Goal: Task Accomplishment & Management: Manage account settings

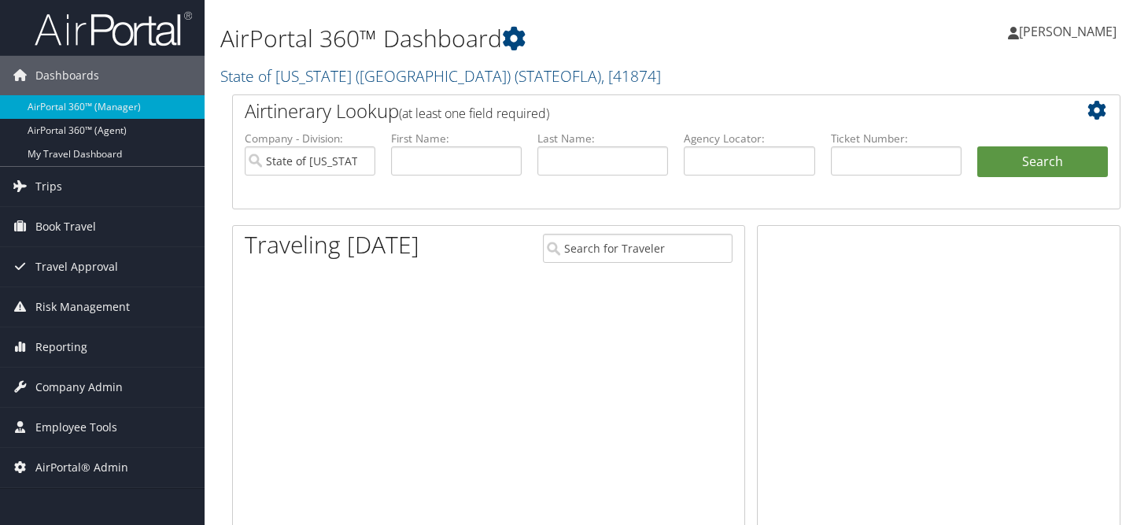
click at [323, 77] on link "State of [US_STATE] (SOLA) ( STATEOFLA ) , [ 41874 ]" at bounding box center [440, 75] width 441 height 21
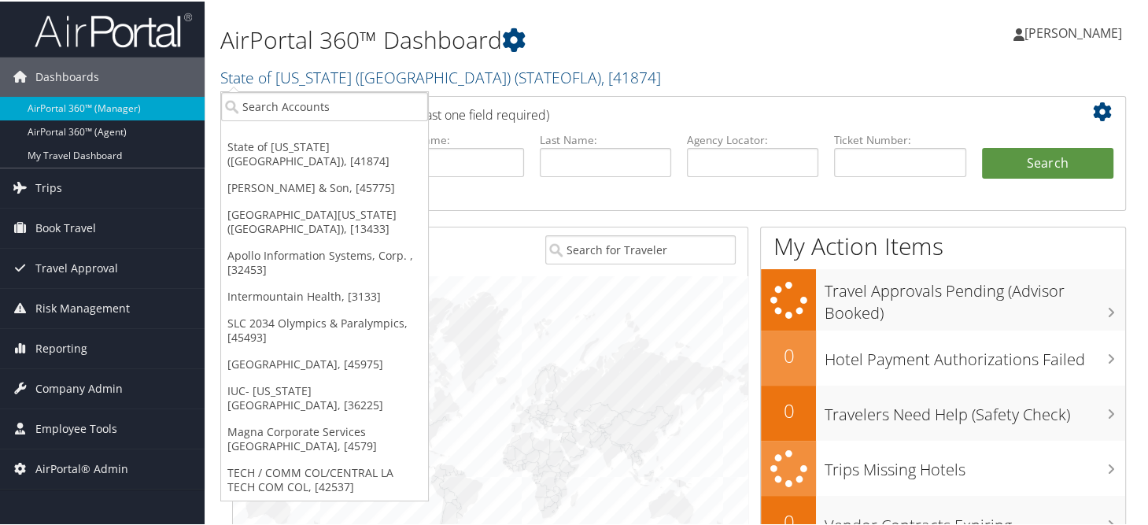
click at [628, 77] on h2 "State of Louisiana (SOLA) ( STATEOFLA ) , [ 41874 ]" at bounding box center [526, 74] width 612 height 27
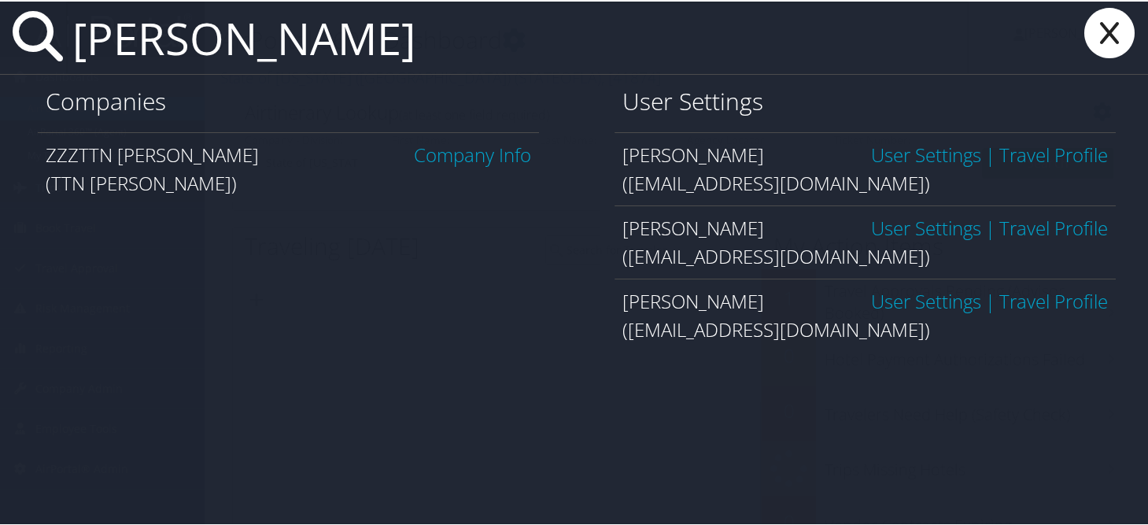
type input "james leeper"
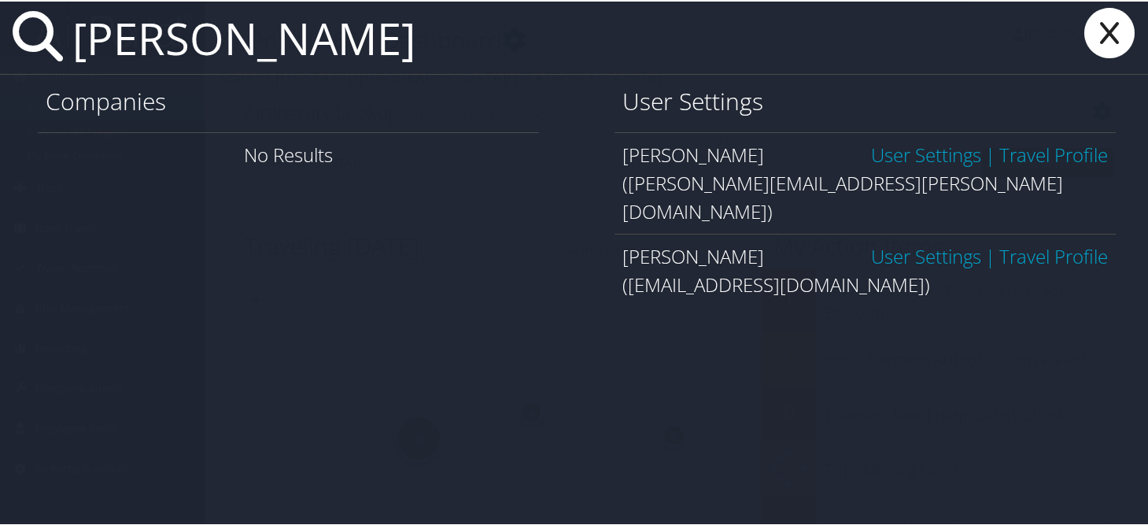
click at [908, 242] on link "User Settings" at bounding box center [926, 255] width 110 height 26
click at [903, 242] on link "User Settings" at bounding box center [926, 255] width 110 height 26
click at [885, 242] on link "User Settings" at bounding box center [926, 255] width 110 height 26
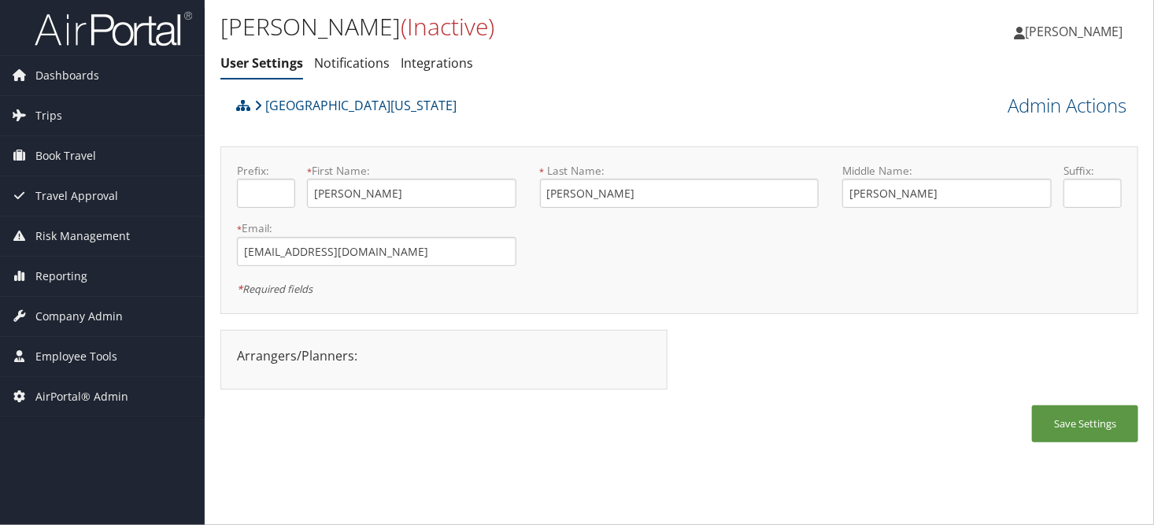
click at [514, 71] on ul "User Settings Notifications Integrations" at bounding box center [526, 64] width 612 height 28
click at [79, 307] on span "Company Admin" at bounding box center [78, 316] width 87 height 39
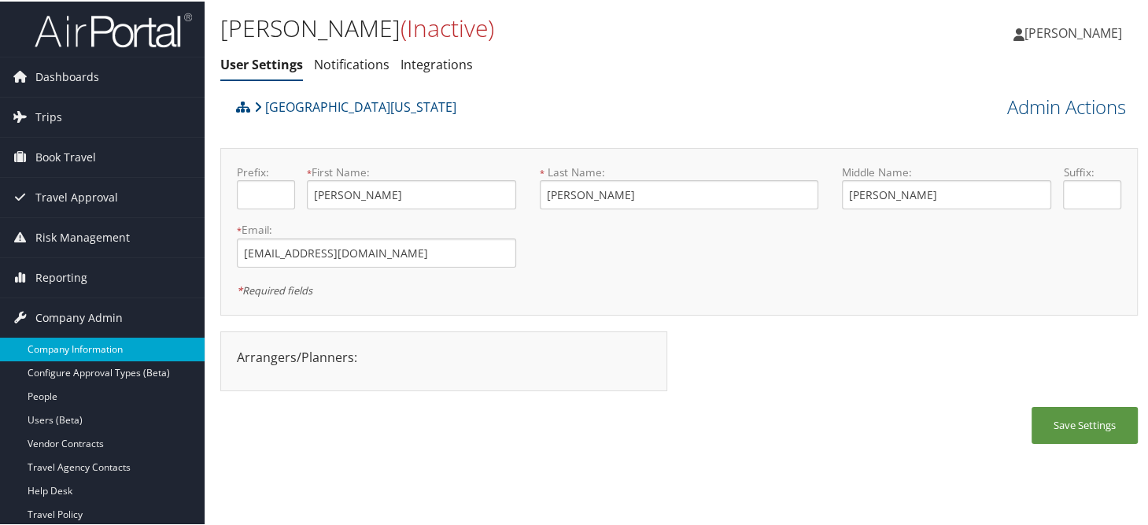
click at [75, 340] on link "Company Information" at bounding box center [102, 348] width 205 height 24
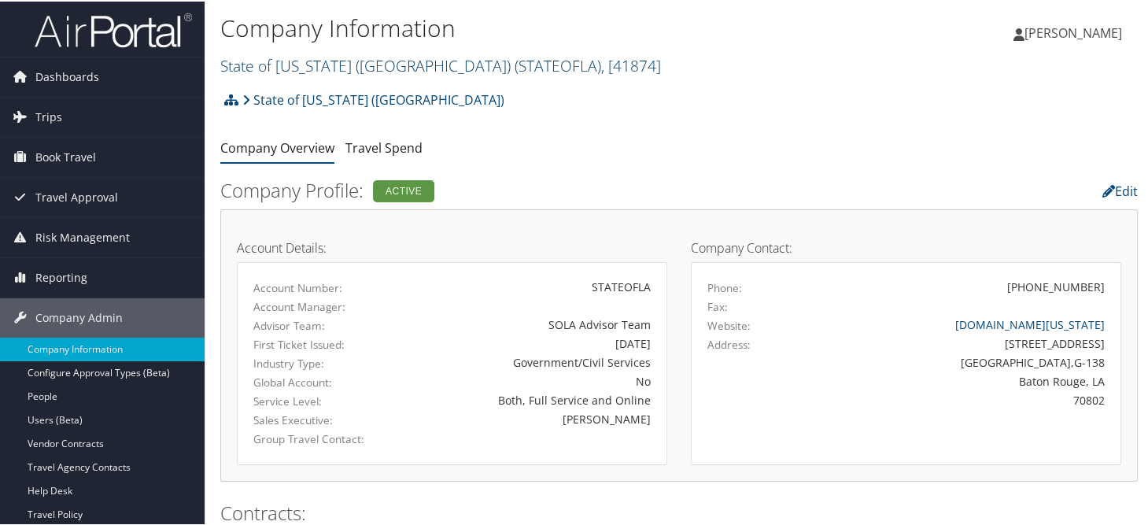
click at [297, 72] on link "State of Louisiana (SOLA) ( STATEOFLA ) , [ 41874 ]" at bounding box center [440, 64] width 441 height 21
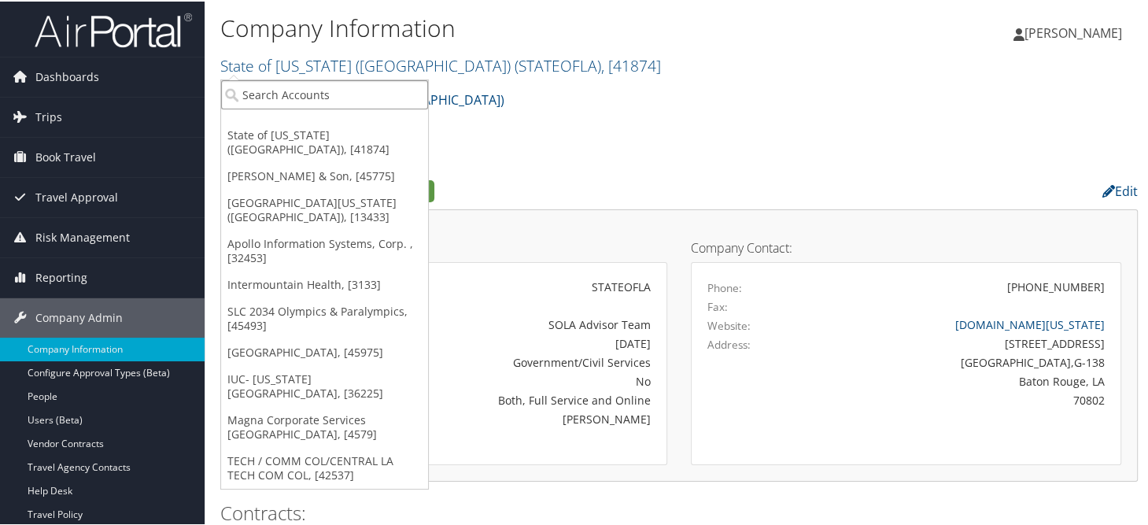
click at [291, 84] on input "search" at bounding box center [324, 93] width 207 height 29
type input "a"
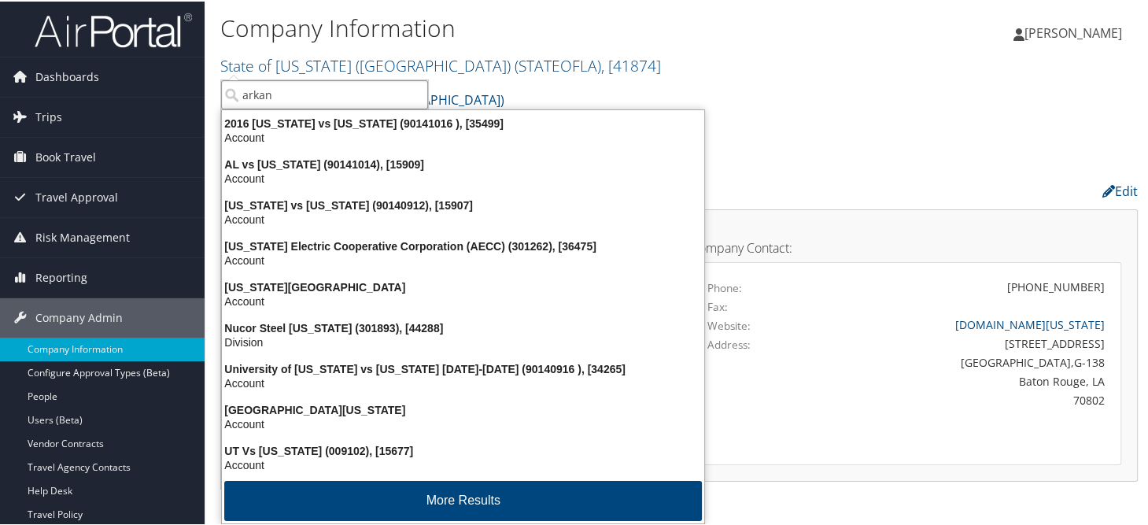
type input "arkan"
click at [529, 46] on div "Company Information State of Louisiana (SOLA) ( STATEOFLA ) , [ 41874 ] State o…" at bounding box center [526, 43] width 612 height 66
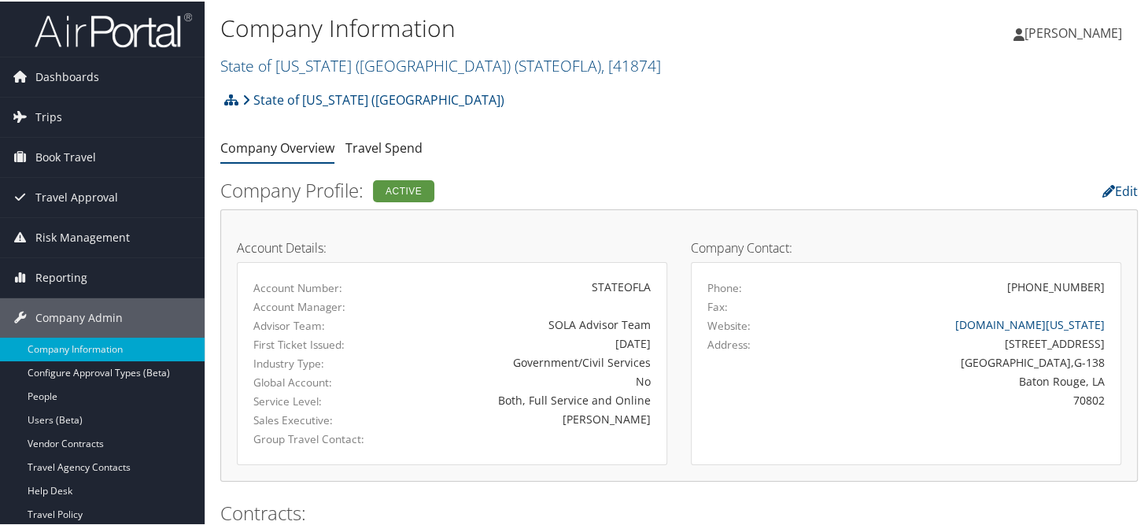
click at [628, 85] on div "State of Louisiana (SOLA) Account Structure State of Louisiana (SOLA) (STATEOFL…" at bounding box center [679, 104] width 918 height 42
click at [334, 67] on link "State of [US_STATE] (SOLA) ( STATEOFLA ) , [ 41874 ]" at bounding box center [440, 64] width 441 height 21
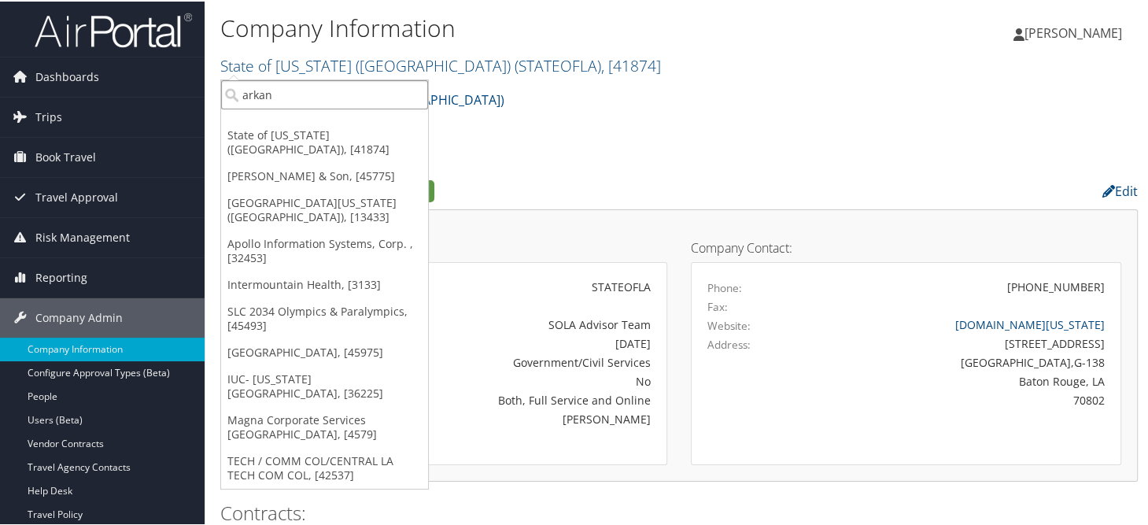
click at [322, 100] on input "arkan" at bounding box center [324, 93] width 207 height 29
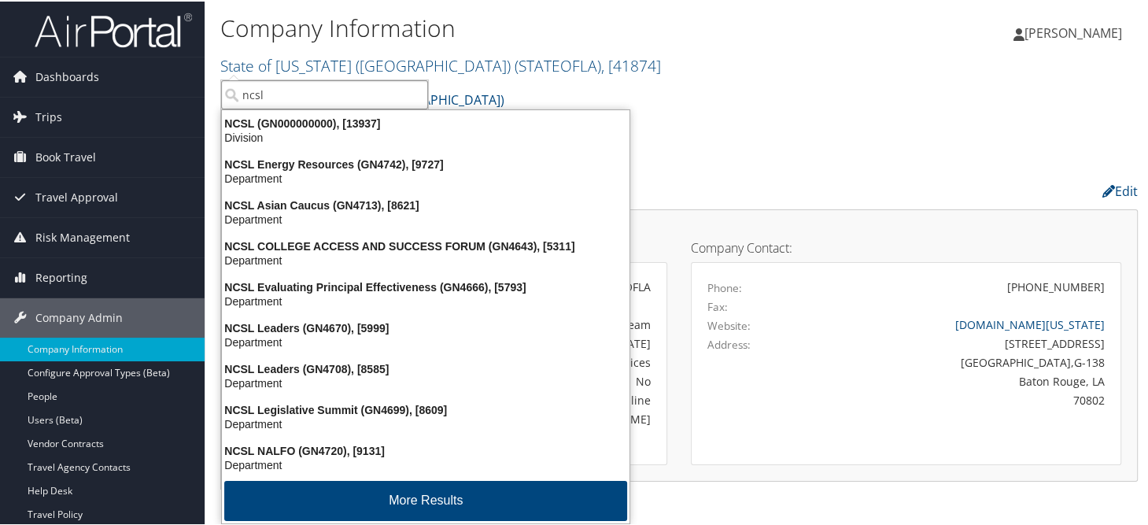
type input "ncsl"
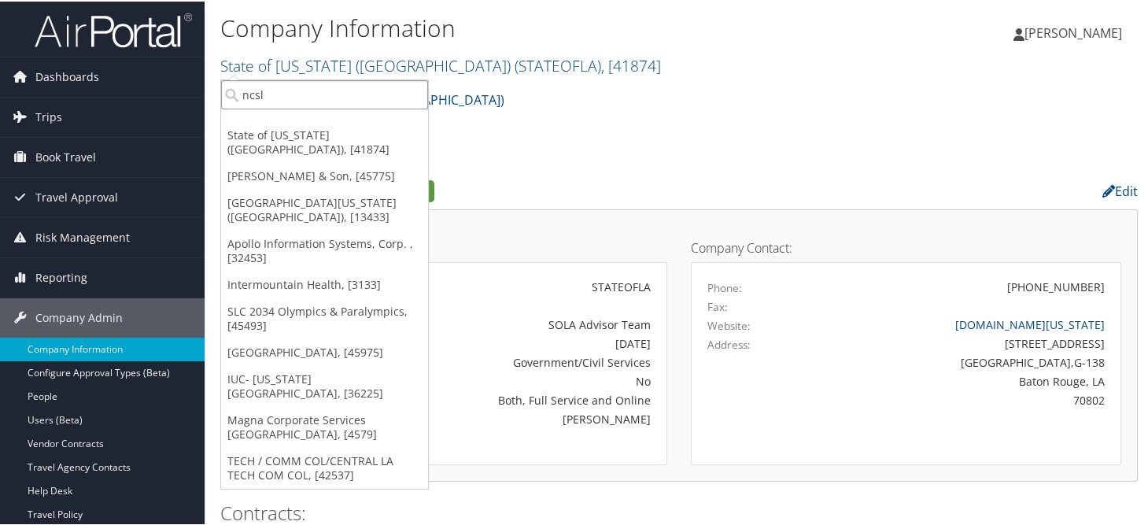
click at [305, 94] on input "ncsl" at bounding box center [324, 93] width 207 height 29
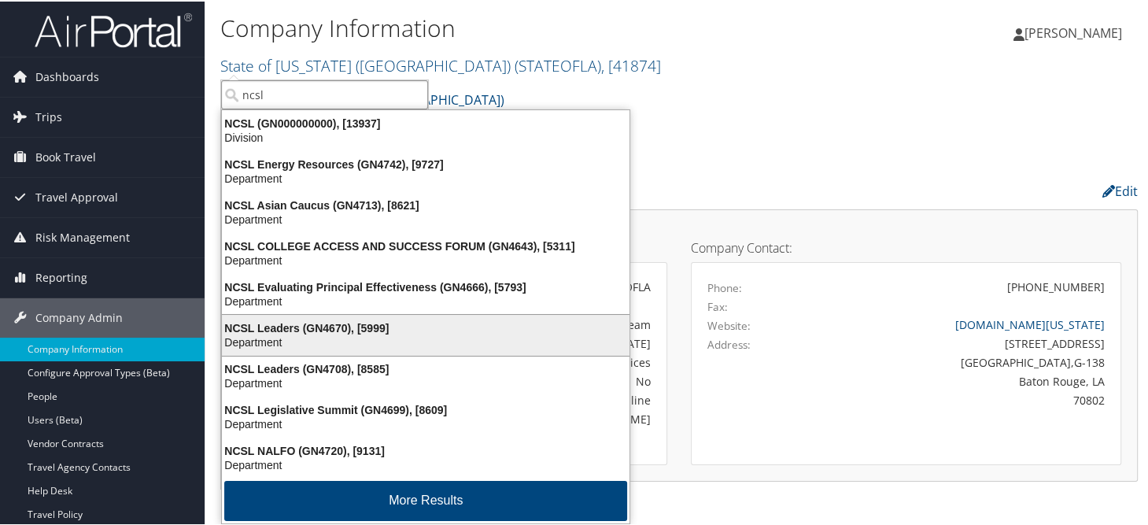
scroll to position [2, 0]
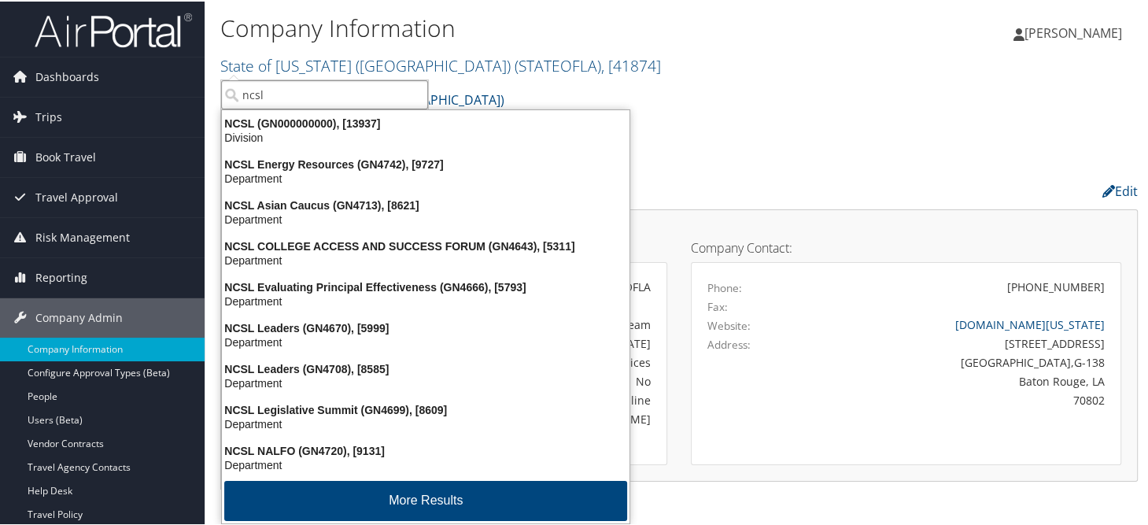
type input "ncsl"
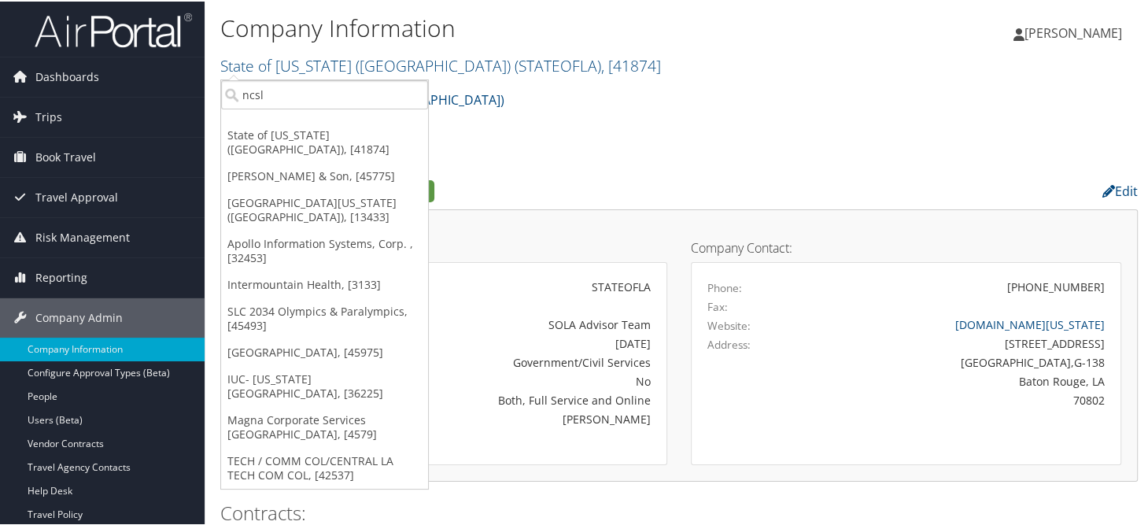
click at [644, 39] on h1 "Company Information" at bounding box center [526, 26] width 612 height 33
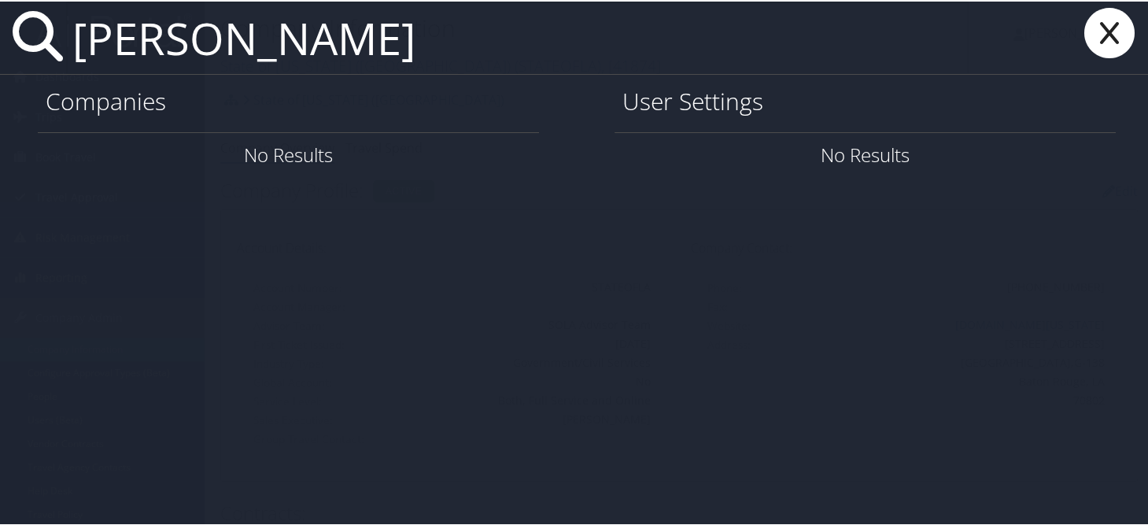
type input "brittany reynolds"
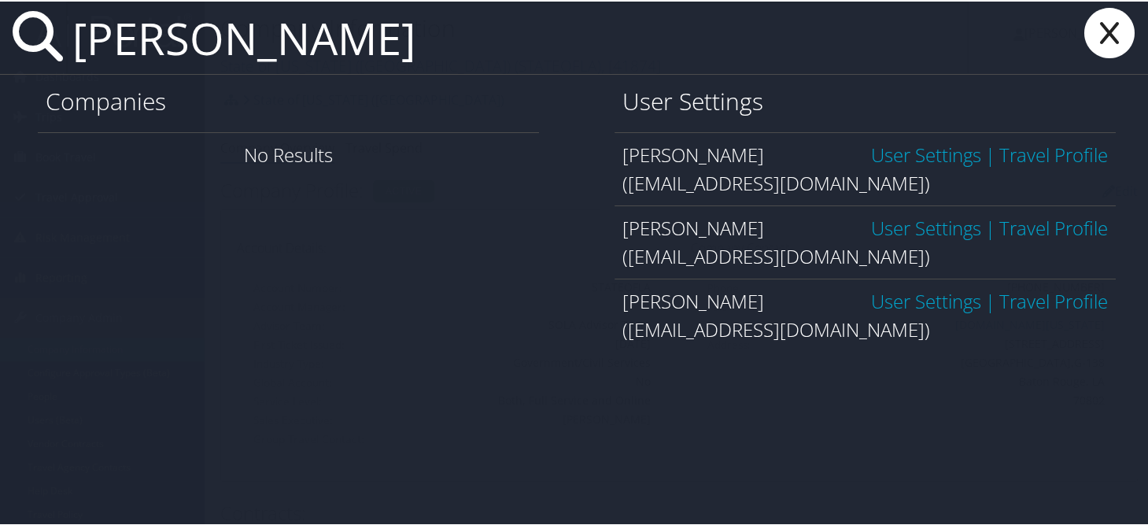
click at [897, 222] on link "User Settings" at bounding box center [926, 226] width 110 height 26
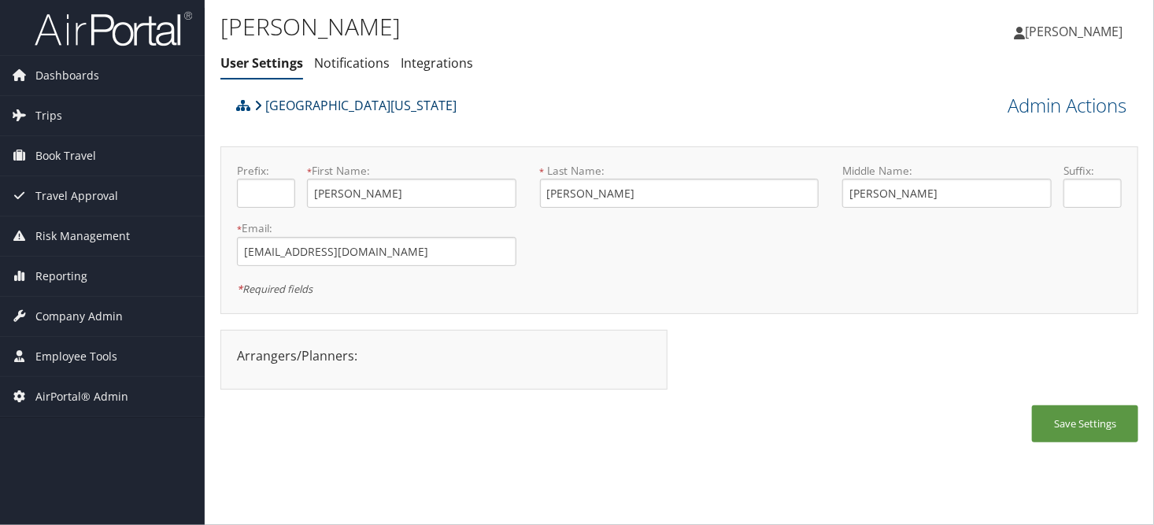
click at [334, 103] on link "[GEOGRAPHIC_DATA][US_STATE]" at bounding box center [355, 105] width 202 height 31
click at [721, 63] on ul "User Settings Notifications Integrations" at bounding box center [526, 64] width 612 height 28
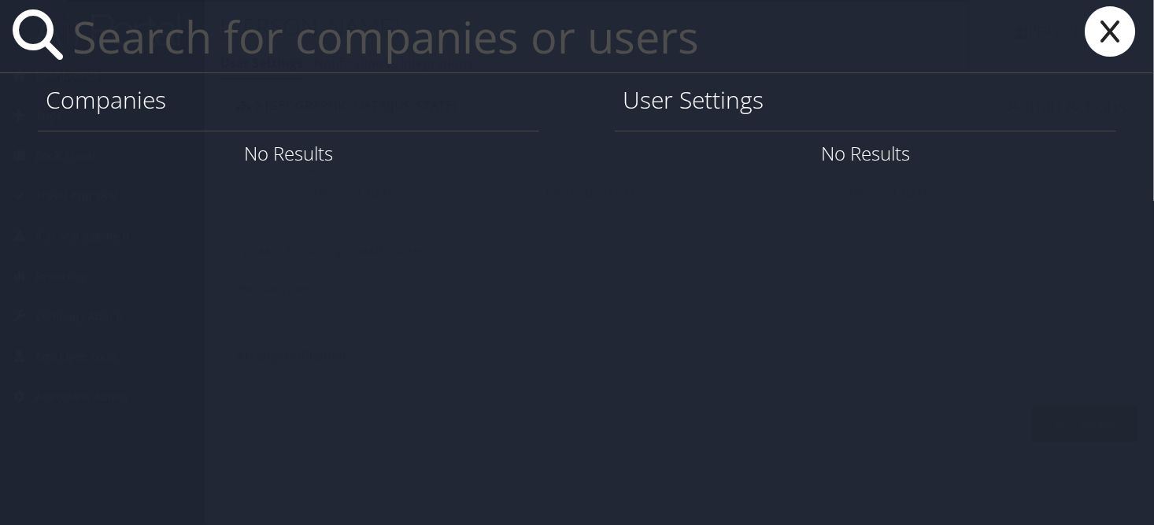
paste input "[EMAIL_ADDRESS][PERSON_NAME][DOMAIN_NAME]"
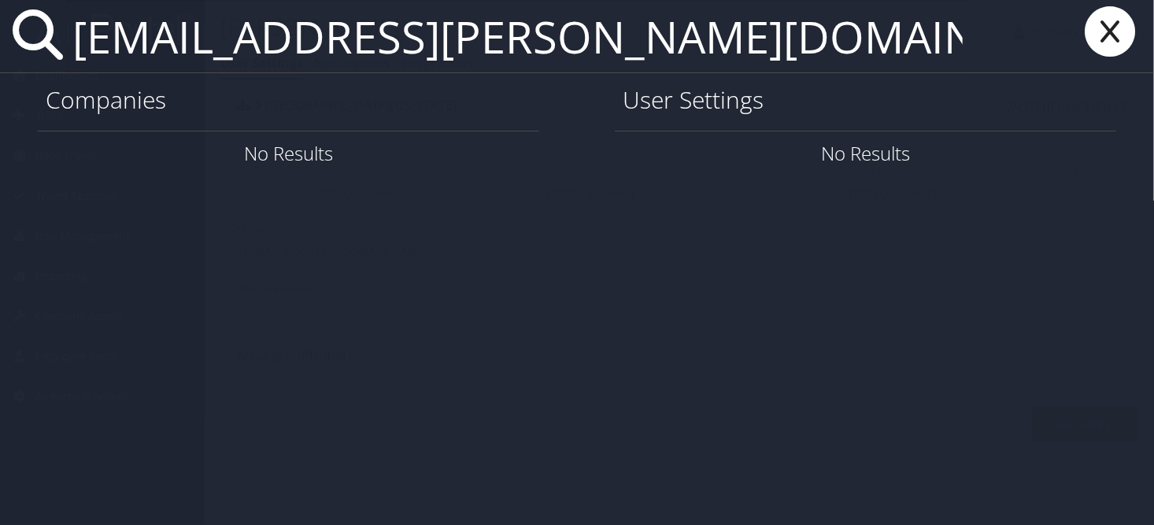
type input "[EMAIL_ADDRESS][PERSON_NAME][DOMAIN_NAME]"
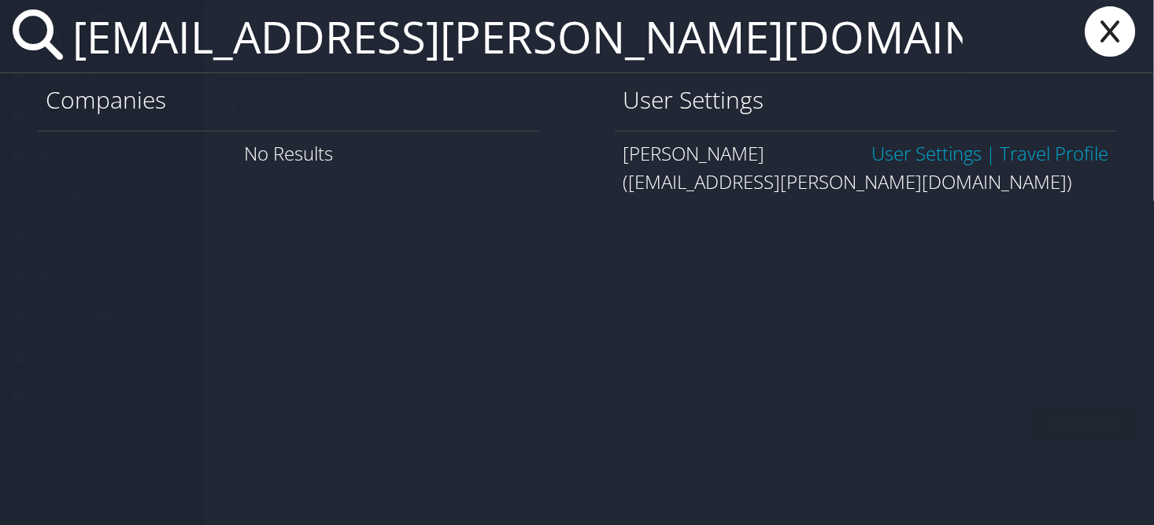
click at [894, 153] on link "User Settings" at bounding box center [926, 153] width 110 height 26
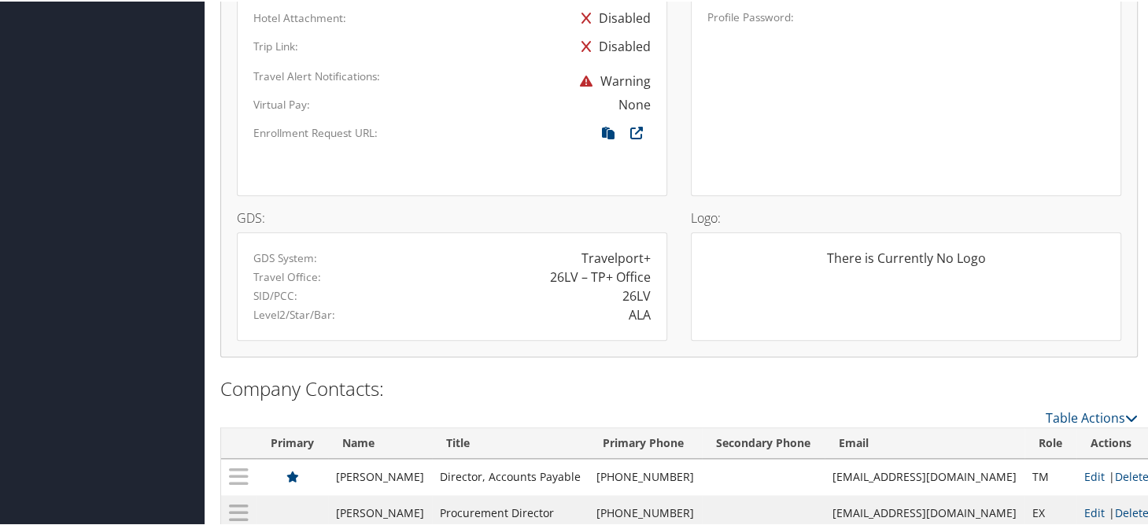
scroll to position [1482, 0]
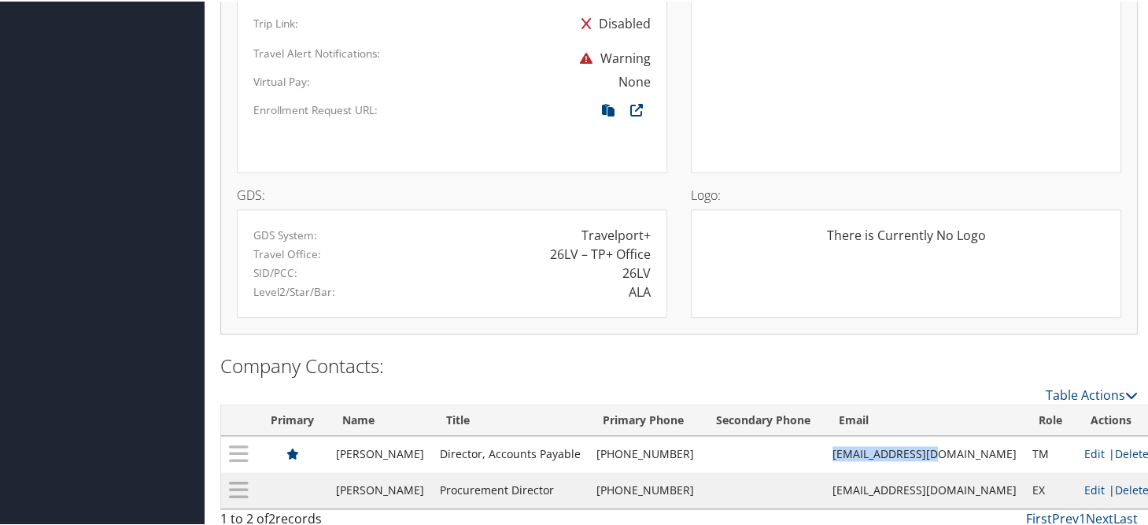
drag, startPoint x: 866, startPoint y: 448, endPoint x: 972, endPoint y: 447, distance: 106.2
click at [972, 447] on td "bbreynolds@ua.edu" at bounding box center [925, 452] width 200 height 36
copy td "bbreynolds@ua.edu"
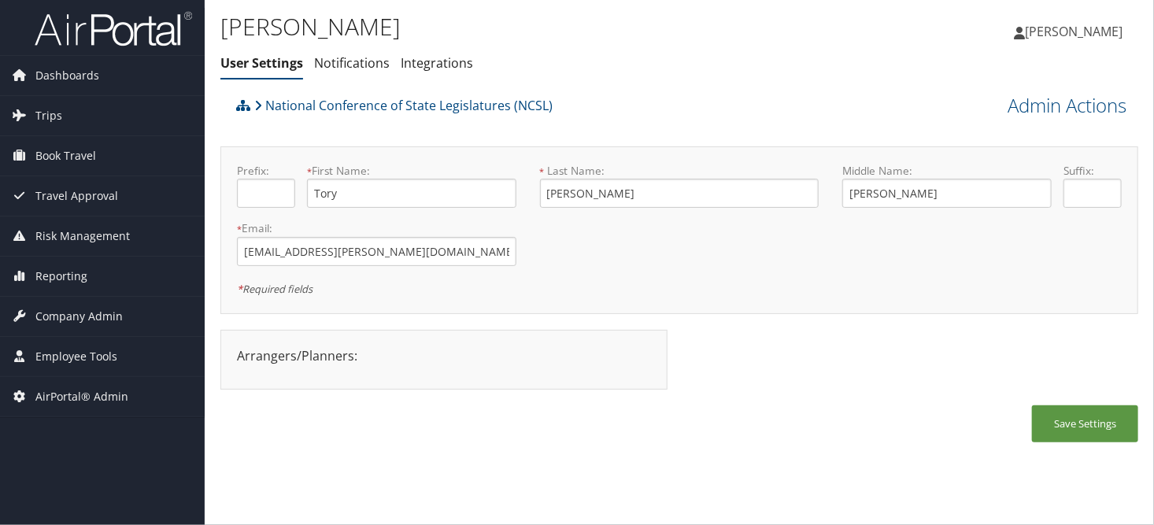
click at [770, 97] on div "National Conference of State Legislatures (NCSL)" at bounding box center [564, 111] width 665 height 42
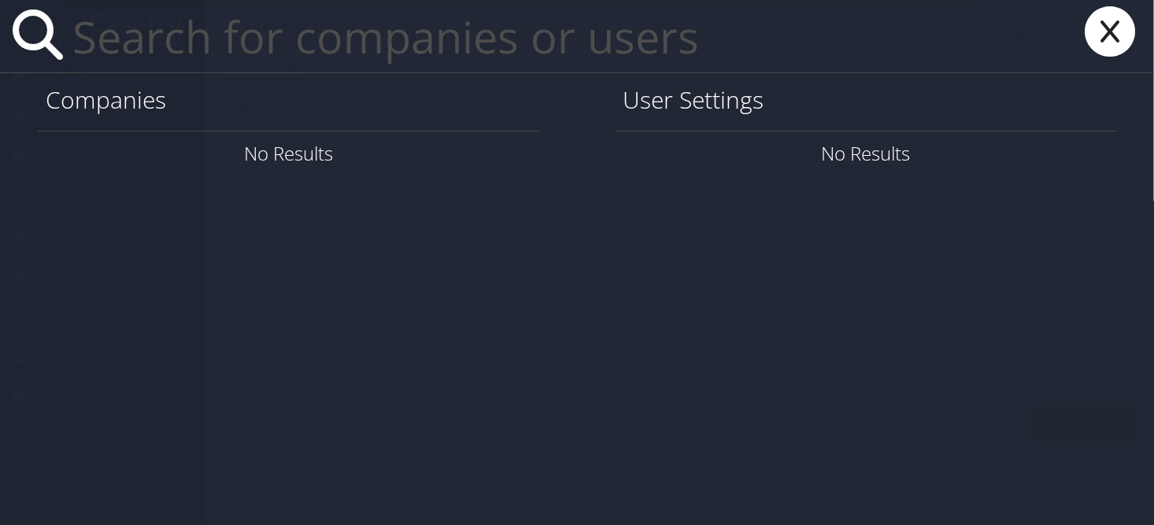
paste input "jill.bearden@vistastaff.com"
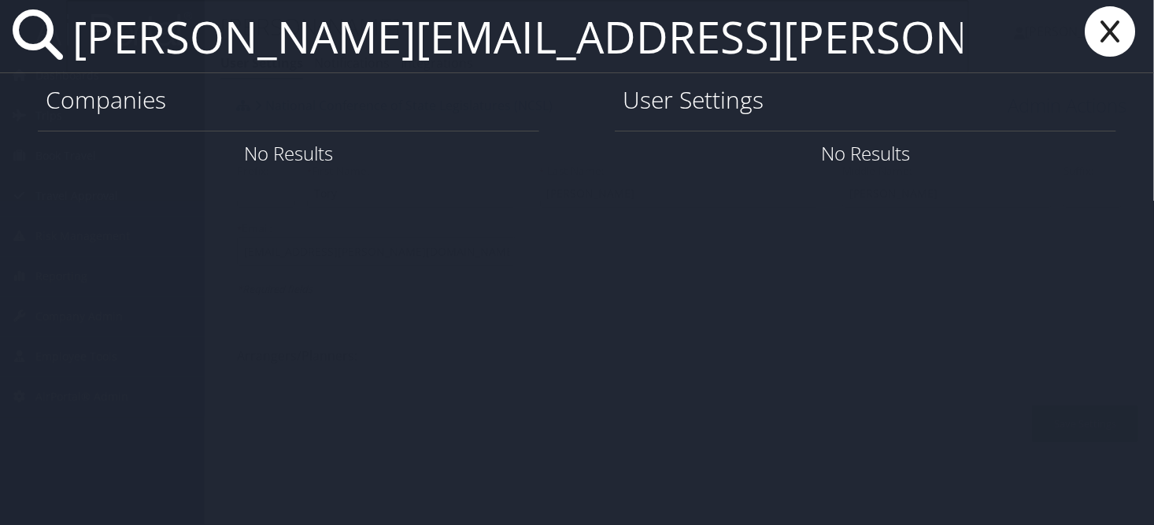
type input "jill.bearden@vistastaff.com"
drag, startPoint x: 630, startPoint y: 37, endPoint x: 9, endPoint y: 34, distance: 620.2
click at [9, 34] on div "jill.bearden@vistastaff.com" at bounding box center [577, 36] width 1154 height 73
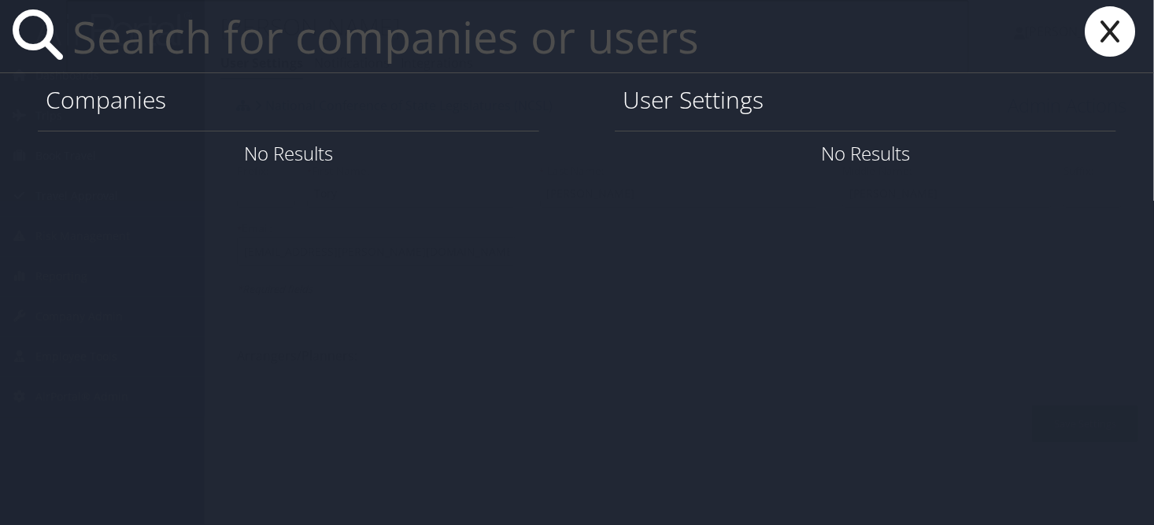
paste input "rdejesuscrespo1@lsu.edu"
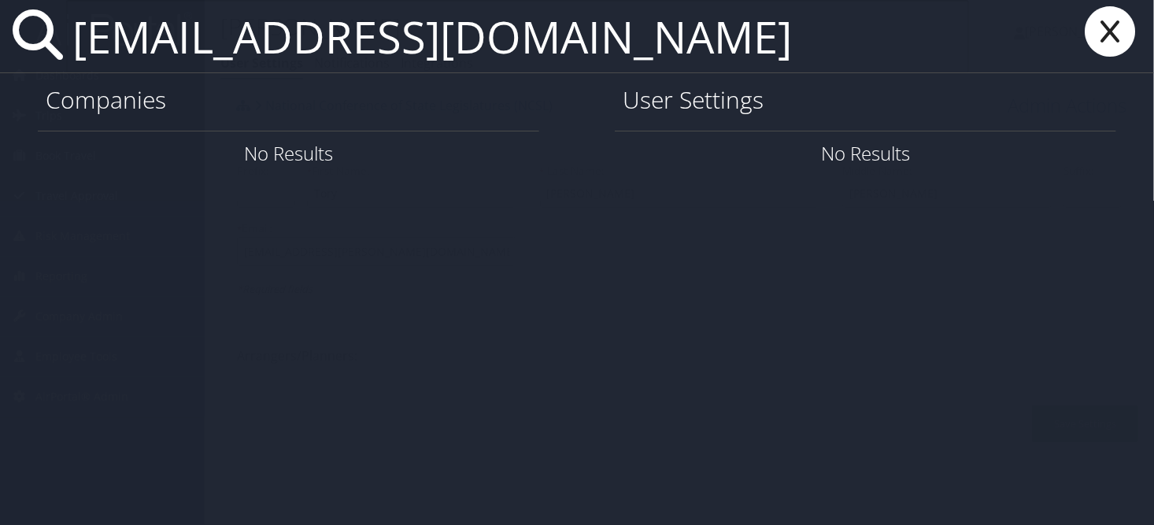
type input "rdejesuscrespo1@lsu.edu"
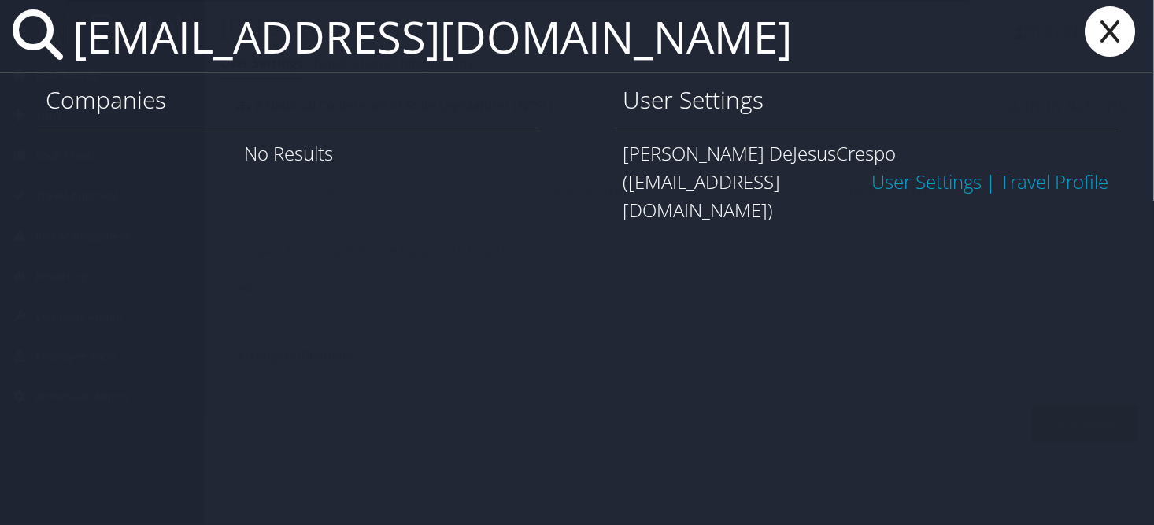
click at [878, 168] on link "User Settings" at bounding box center [926, 181] width 110 height 26
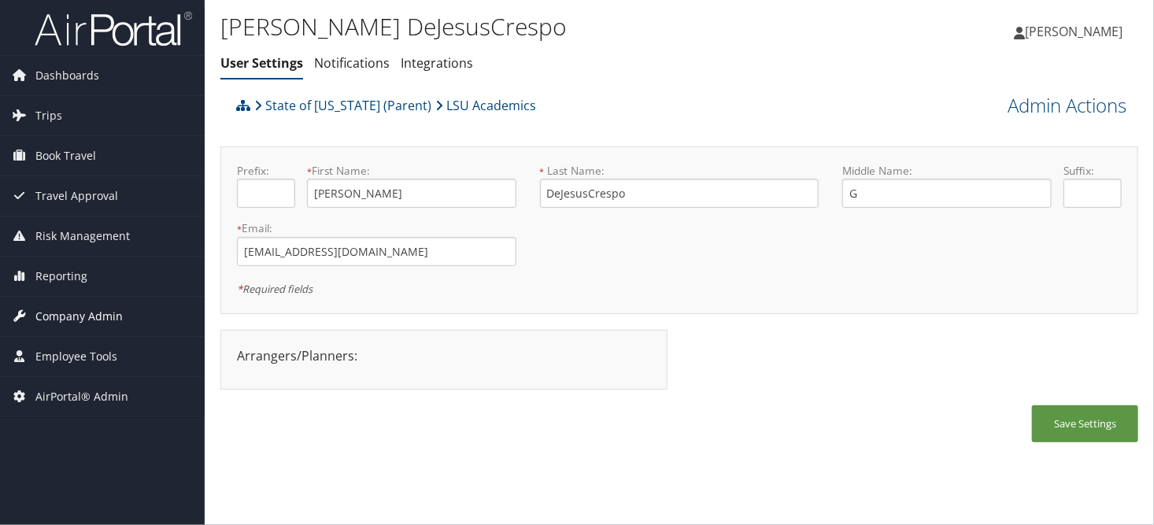
click at [50, 312] on span "Company Admin" at bounding box center [78, 316] width 87 height 39
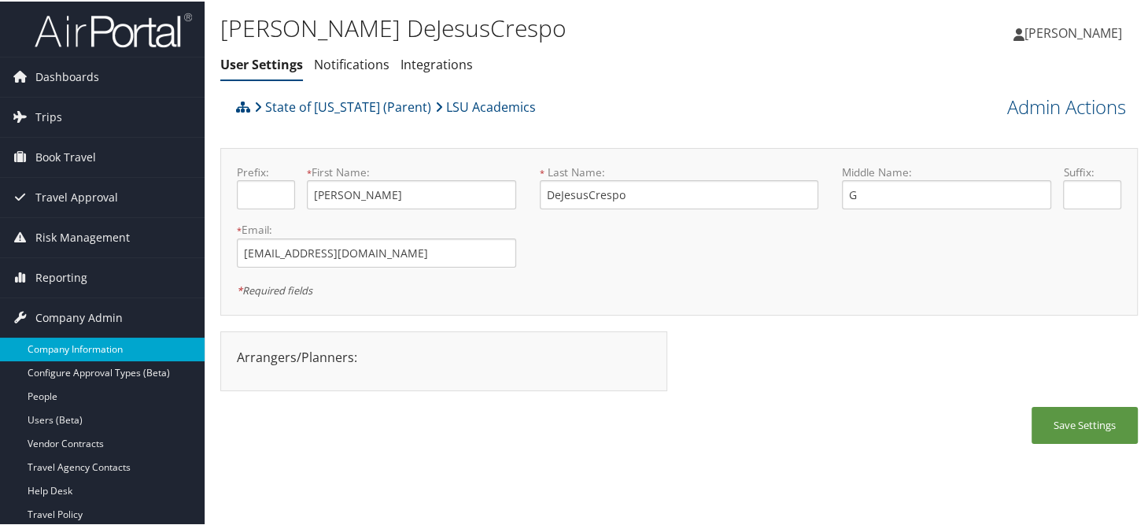
click at [62, 345] on link "Company Information" at bounding box center [102, 348] width 205 height 24
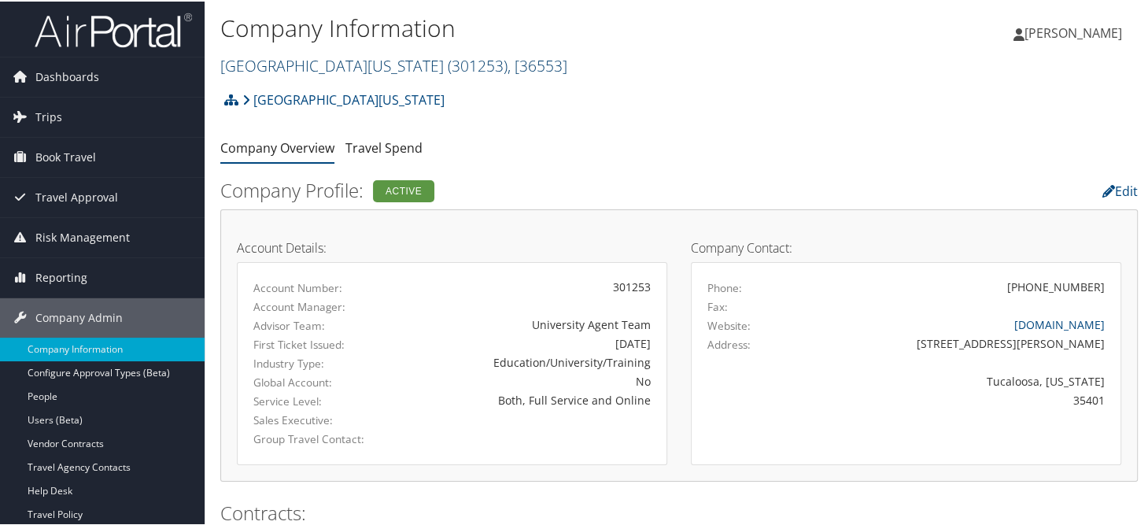
click at [307, 65] on link "University of Alabama ( 301253 ) , [ 36553 ]" at bounding box center [393, 64] width 347 height 21
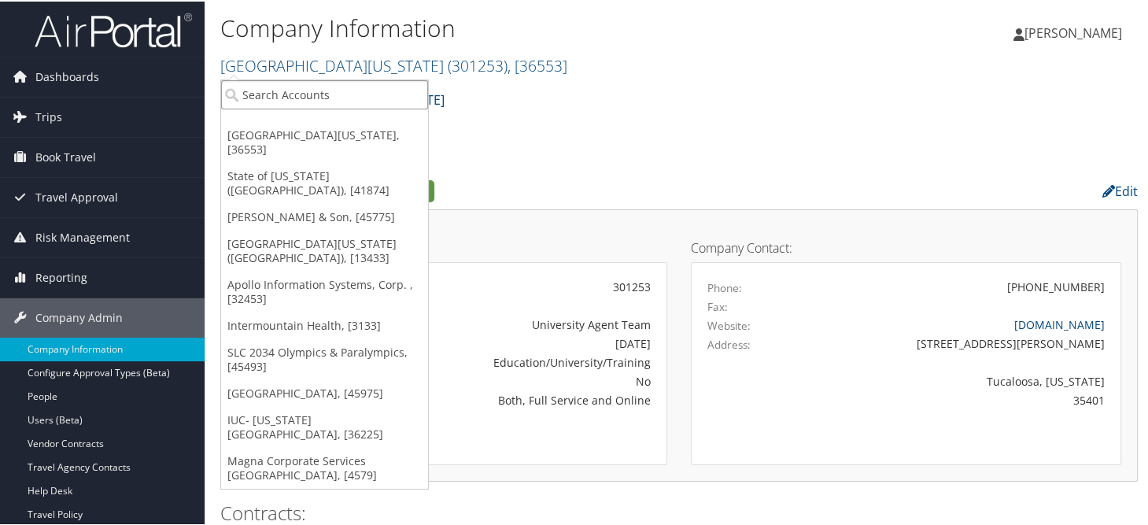
click at [286, 90] on input "search" at bounding box center [324, 93] width 207 height 29
click at [284, 161] on link "State of [US_STATE] ([GEOGRAPHIC_DATA]), [41874]" at bounding box center [324, 181] width 207 height 41
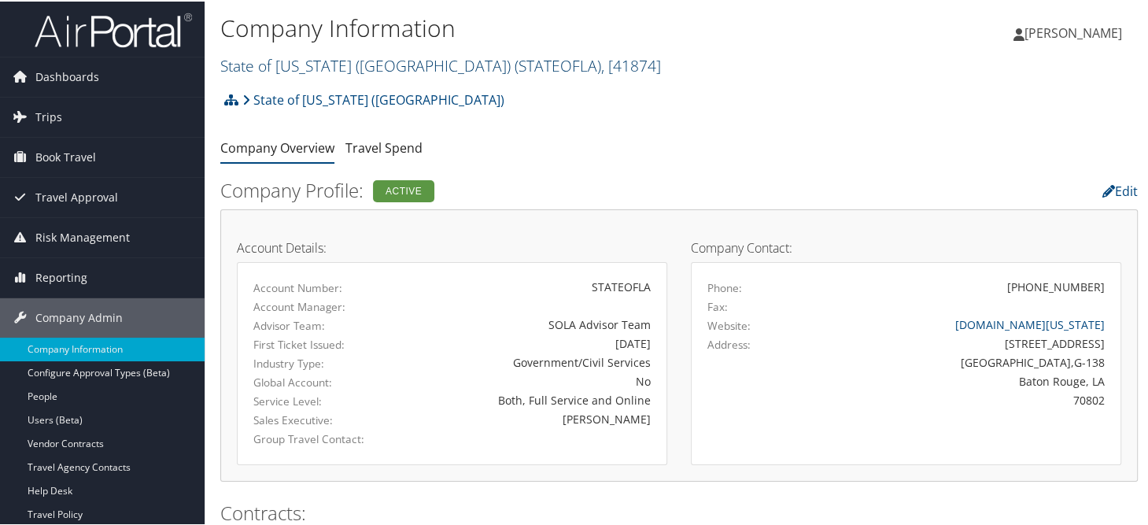
click at [305, 70] on link "State of [US_STATE] (SOLA) ( STATEOFLA ) , [ 41874 ]" at bounding box center [440, 64] width 441 height 21
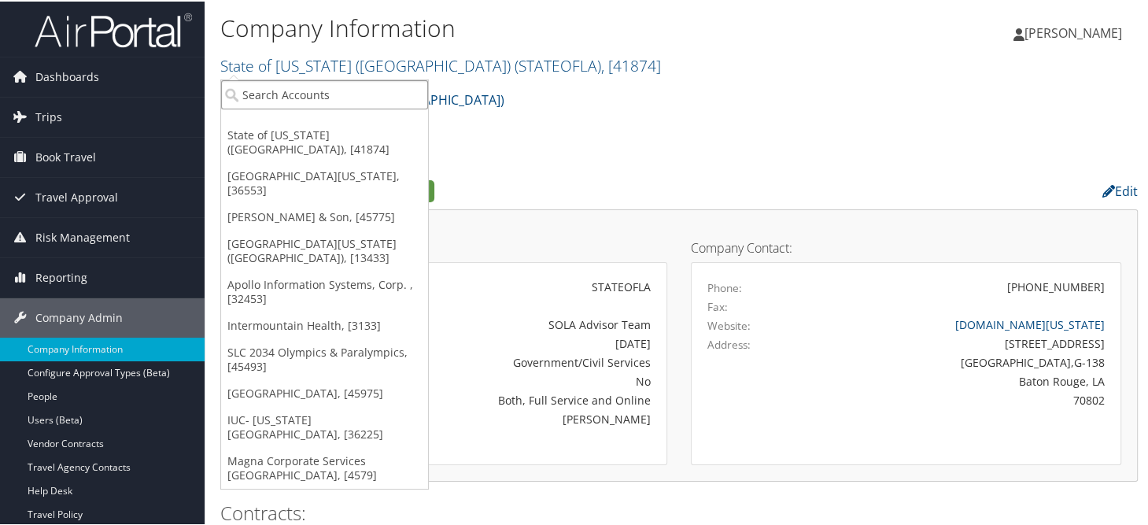
click at [307, 98] on input "search" at bounding box center [324, 93] width 207 height 29
click at [308, 97] on input "search" at bounding box center [324, 93] width 207 height 29
type input "msu"
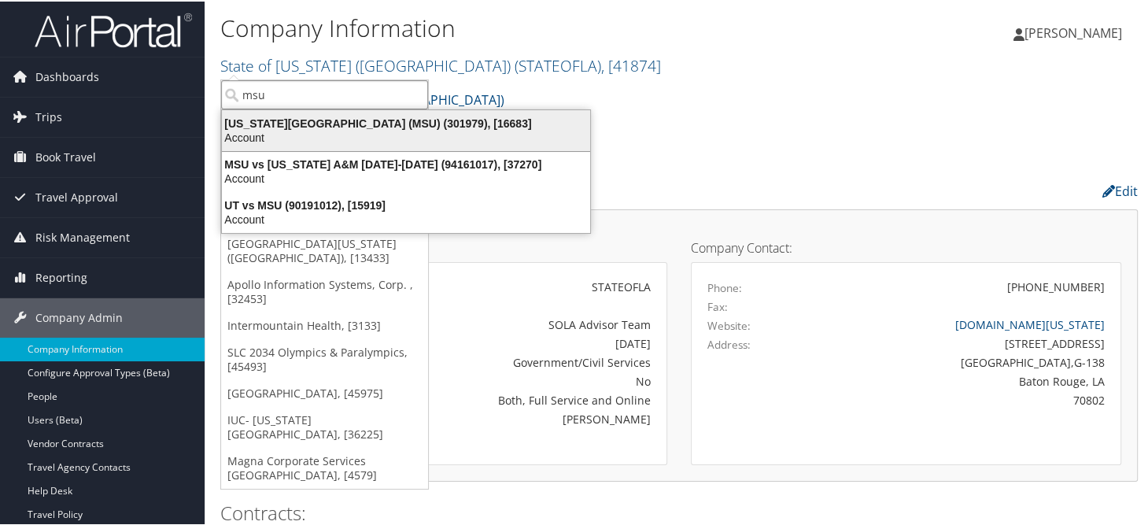
click at [320, 133] on div "Account" at bounding box center [405, 136] width 387 height 14
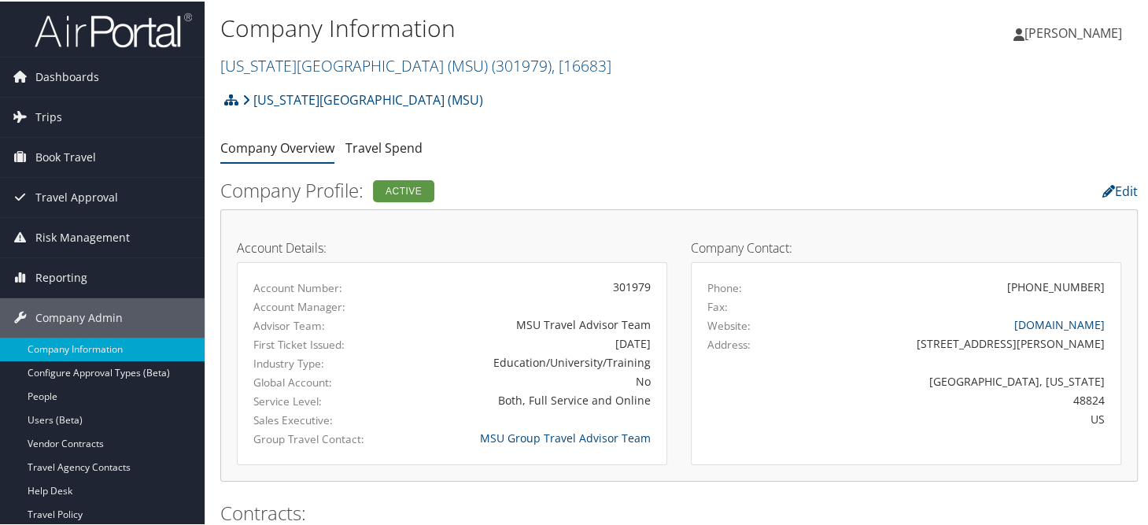
click at [678, 50] on h2 "[US_STATE][GEOGRAPHIC_DATA] (MSU) ( 301979 ) , [ 16683 ]" at bounding box center [526, 63] width 612 height 27
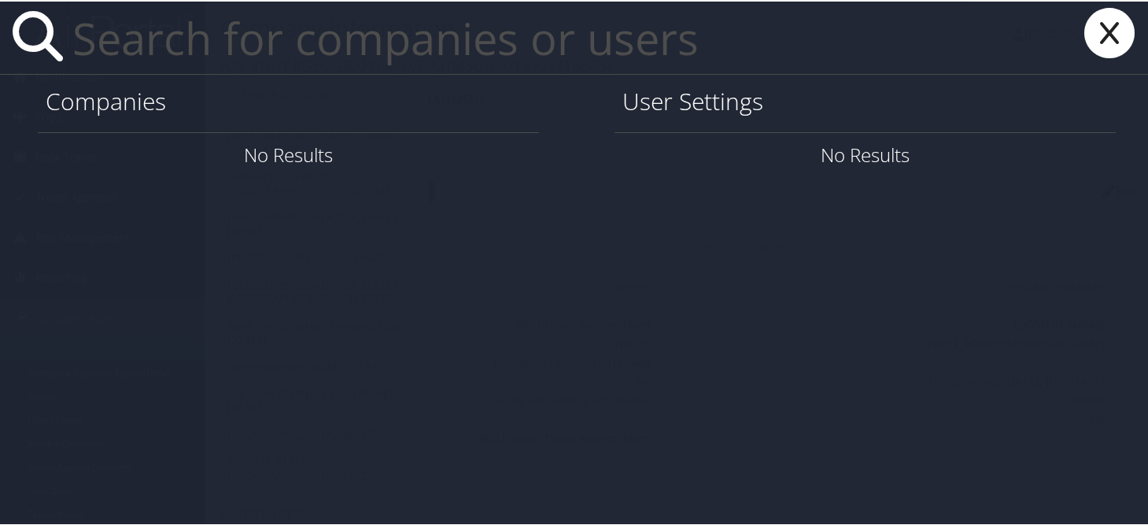
paste input "[PERSON_NAME][EMAIL_ADDRESS][PERSON_NAME][DOMAIN_NAME]"
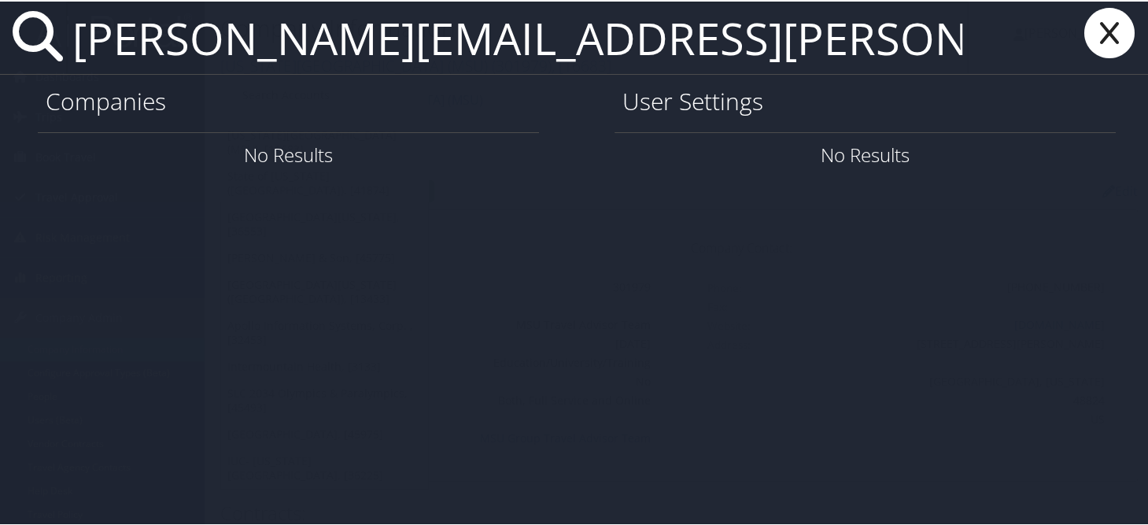
type input "[PERSON_NAME][EMAIL_ADDRESS][PERSON_NAME][DOMAIN_NAME]"
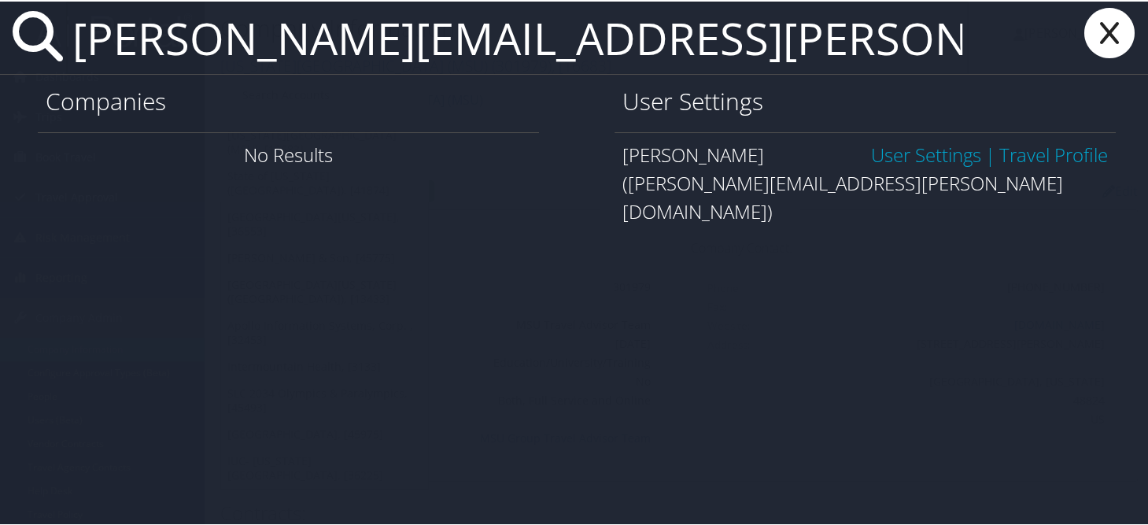
click at [871, 146] on link "User Settings" at bounding box center [926, 153] width 110 height 26
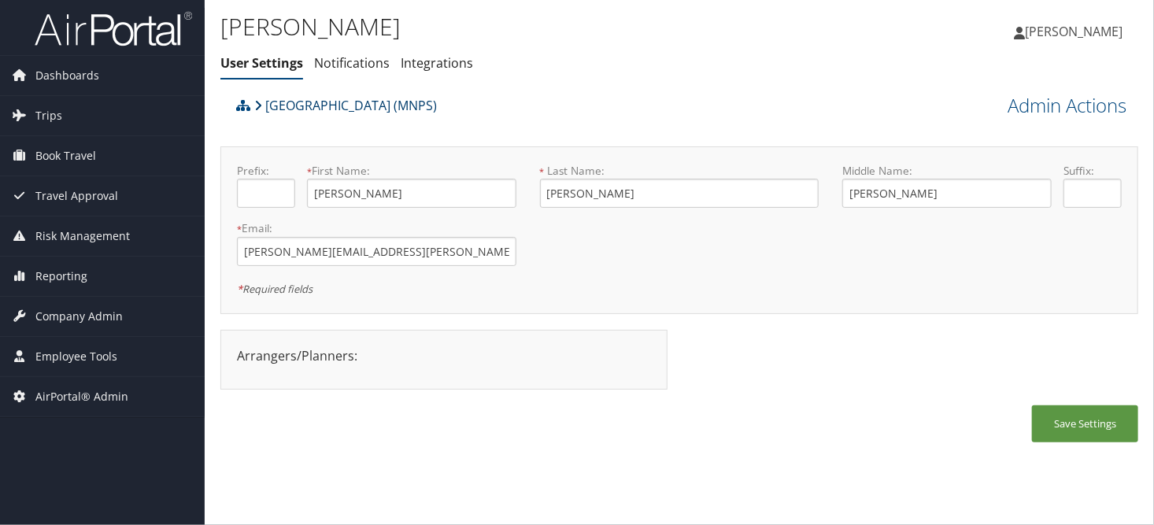
click at [384, 106] on link "[GEOGRAPHIC_DATA] (MNPS)" at bounding box center [345, 105] width 183 height 31
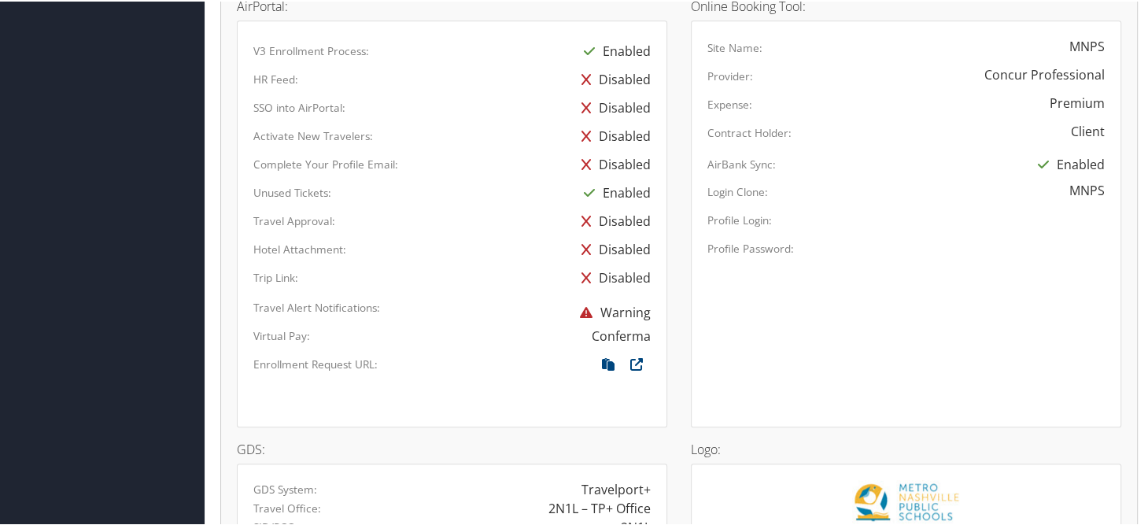
scroll to position [1107, 0]
